Goal: Check status: Check status

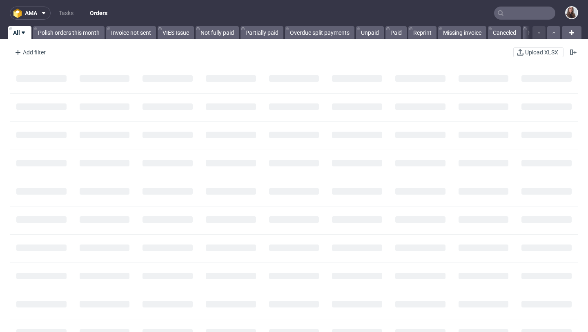
click at [511, 15] on input "text" at bounding box center [524, 13] width 61 height 13
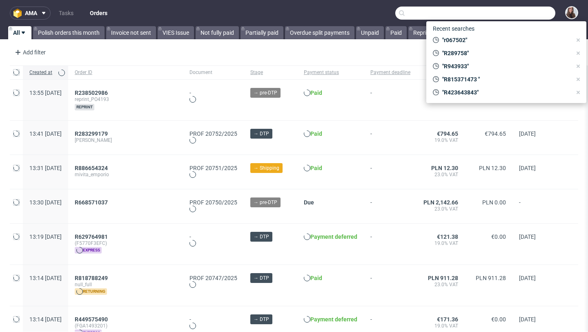
paste input "R932942808"
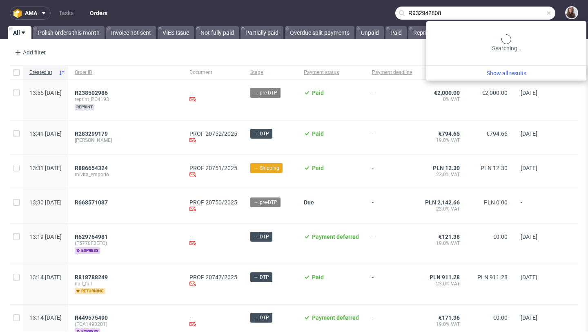
type input "R932942808"
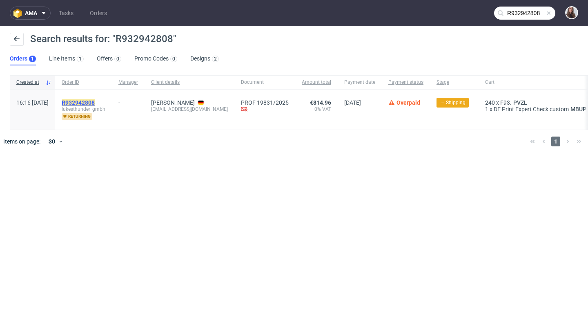
click at [95, 100] on mark "R932942808" at bounding box center [78, 102] width 33 height 7
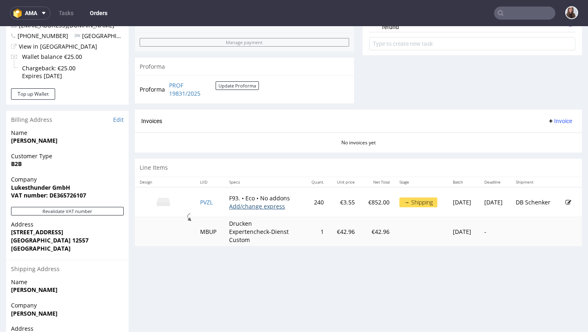
scroll to position [327, 0]
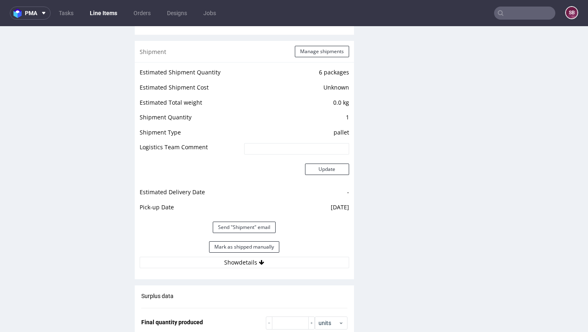
scroll to position [824, 0]
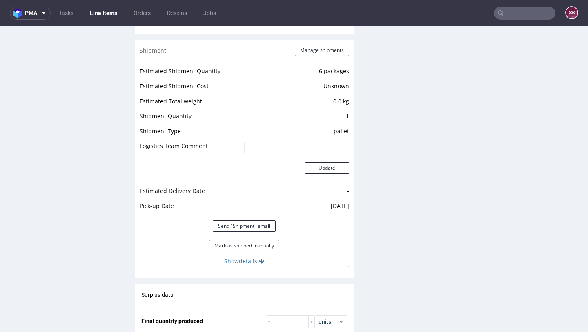
click at [257, 255] on button "Show details" at bounding box center [245, 260] width 210 height 11
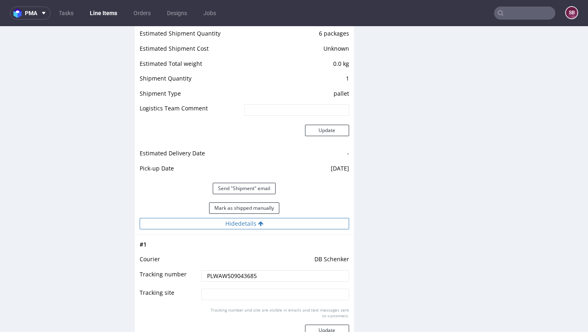
scroll to position [873, 0]
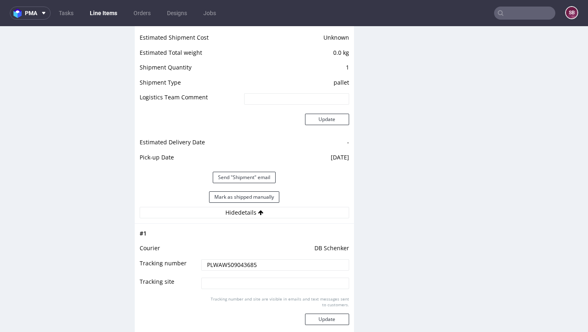
drag, startPoint x: 268, startPoint y: 267, endPoint x: 195, endPoint y: 267, distance: 73.6
click at [195, 267] on tr "Tracking number PLWAW509043685" at bounding box center [245, 267] width 210 height 18
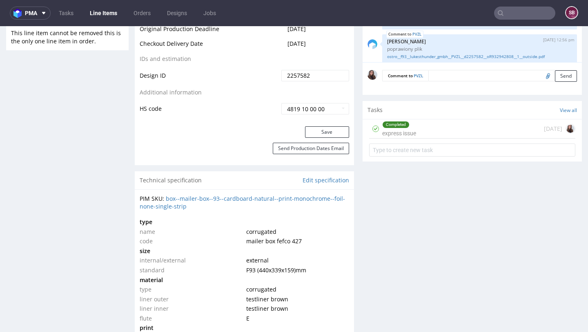
scroll to position [437, 0]
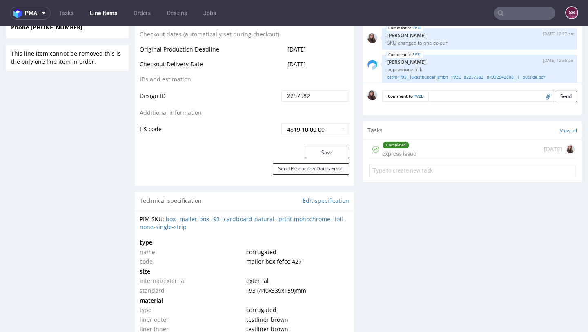
click at [401, 148] on div "Completed express issue" at bounding box center [400, 149] width 34 height 19
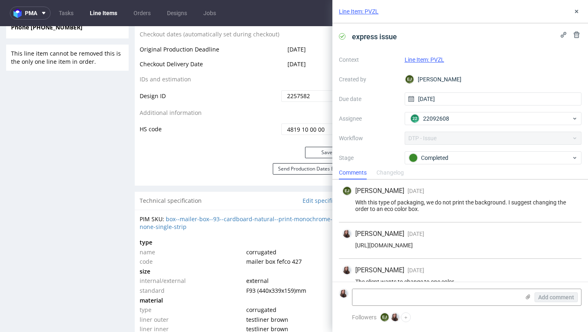
scroll to position [49, 0]
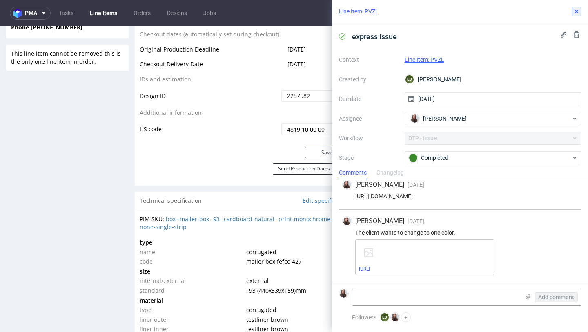
click at [576, 10] on use at bounding box center [576, 11] width 3 height 3
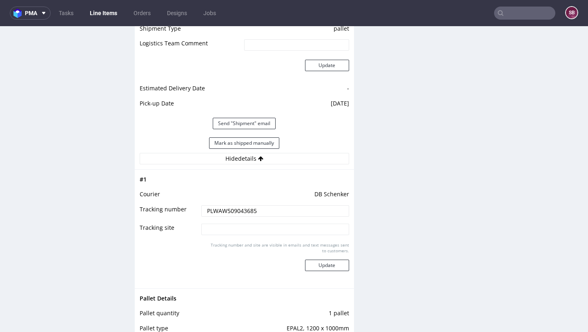
scroll to position [933, 0]
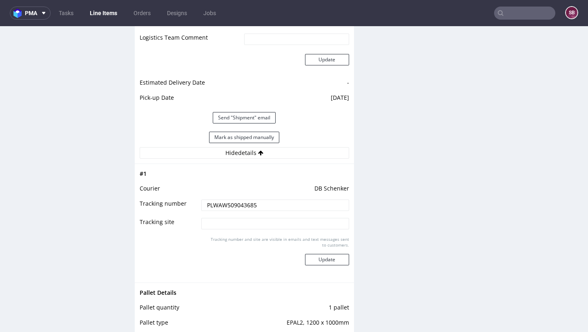
drag, startPoint x: 271, startPoint y: 205, endPoint x: 200, endPoint y: 200, distance: 70.4
click at [201, 200] on input "PLWAW509043685" at bounding box center [275, 204] width 148 height 11
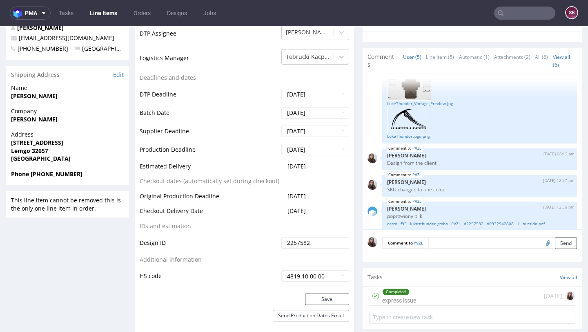
scroll to position [290, 0]
